Goal: Check status: Check status

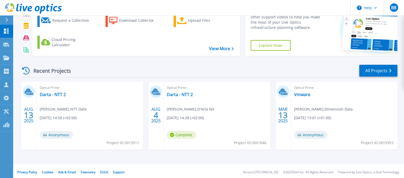
scroll to position [34, 0]
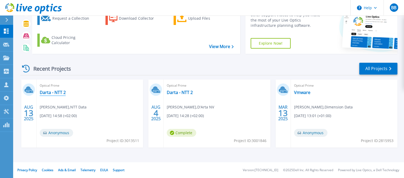
click at [63, 93] on link "Darta - NTT 2" at bounding box center [53, 92] width 26 height 5
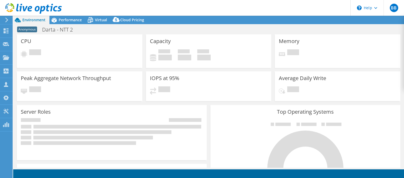
select select "USD"
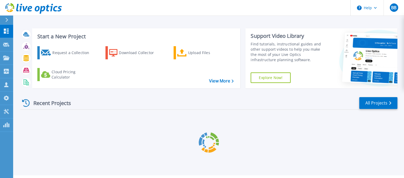
scroll to position [34, 0]
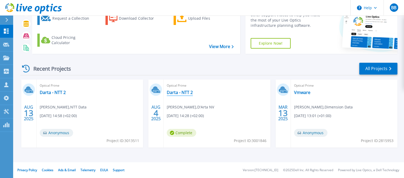
click at [182, 92] on link "Darta - NTT 2" at bounding box center [180, 92] width 26 height 5
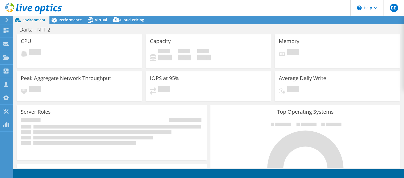
select select "USD"
